Goal: Task Accomplishment & Management: Use online tool/utility

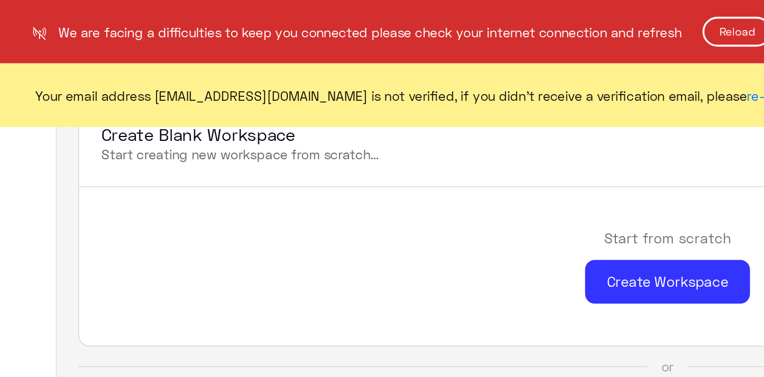
scroll to position [357, 0]
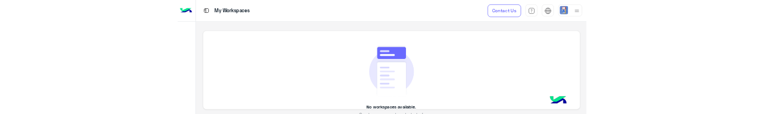
scroll to position [32, 0]
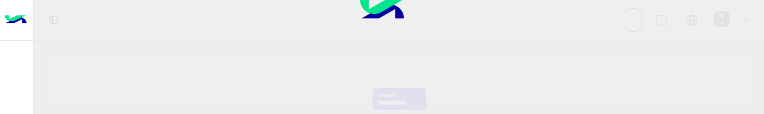
scroll to position [32, 0]
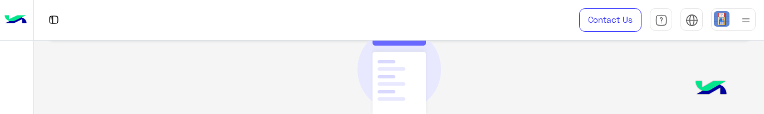
scroll to position [50, 0]
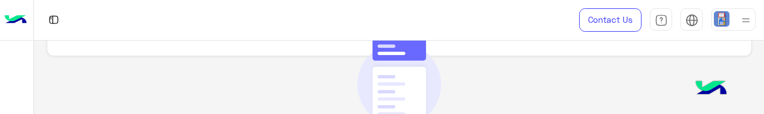
click at [715, 19] on img at bounding box center [722, 19] width 16 height 16
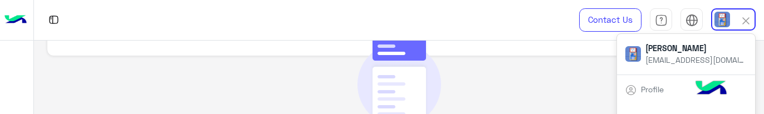
click at [715, 19] on img at bounding box center [722, 20] width 16 height 16
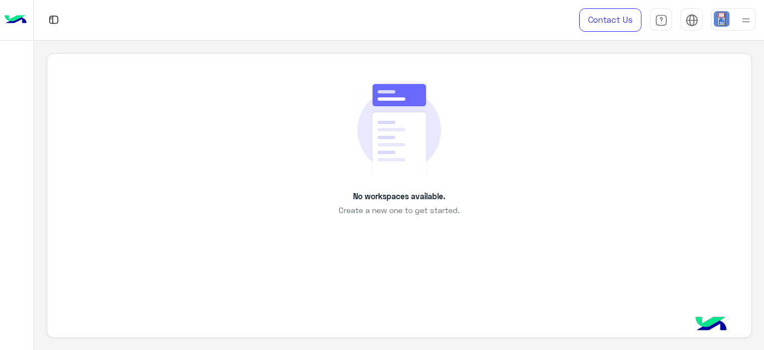
scroll to position [0, 0]
